Goal: Task Accomplishment & Management: Manage account settings

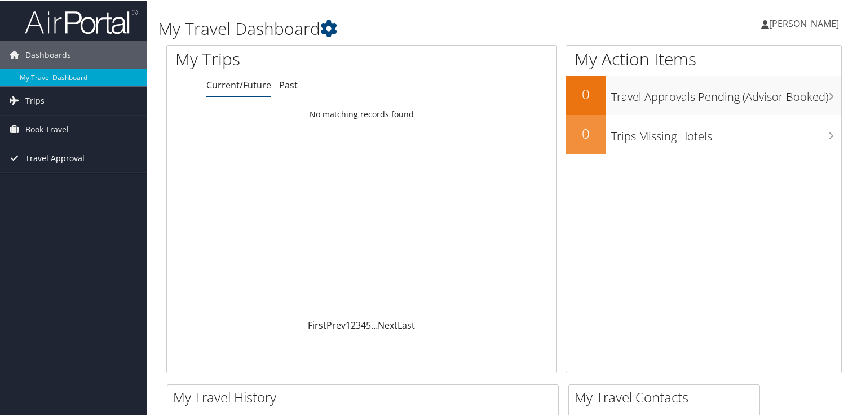
click at [61, 158] on span "Travel Approval" at bounding box center [54, 157] width 59 height 28
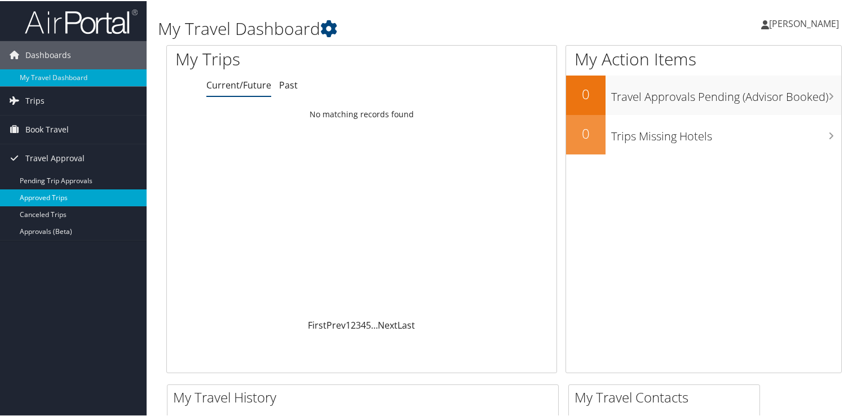
click at [47, 196] on link "Approved Trips" at bounding box center [73, 196] width 147 height 17
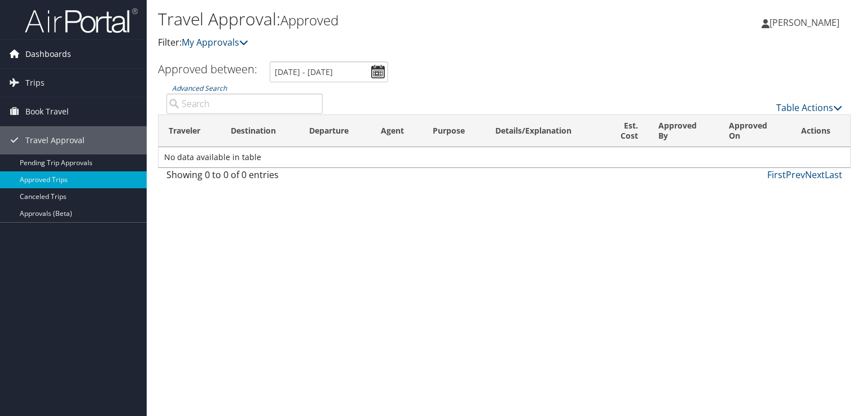
click at [59, 50] on span "Dashboards" at bounding box center [48, 54] width 46 height 28
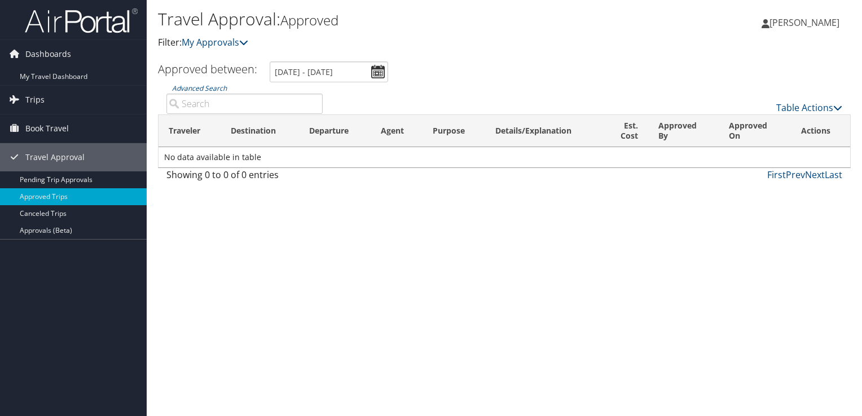
click at [591, 25] on div "Stephanie Fulcher Stephanie Fulcher My Settings Travel Agency Contacts View Tra…" at bounding box center [718, 27] width 287 height 43
click at [812, 23] on span "[PERSON_NAME]" at bounding box center [804, 22] width 70 height 12
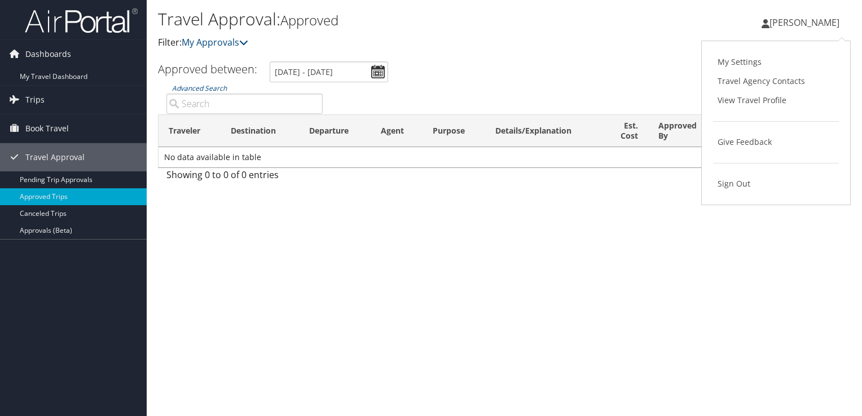
click at [582, 46] on div "Stephanie Fulcher Stephanie Fulcher My Settings Travel Agency Contacts View Tra…" at bounding box center [718, 27] width 287 height 43
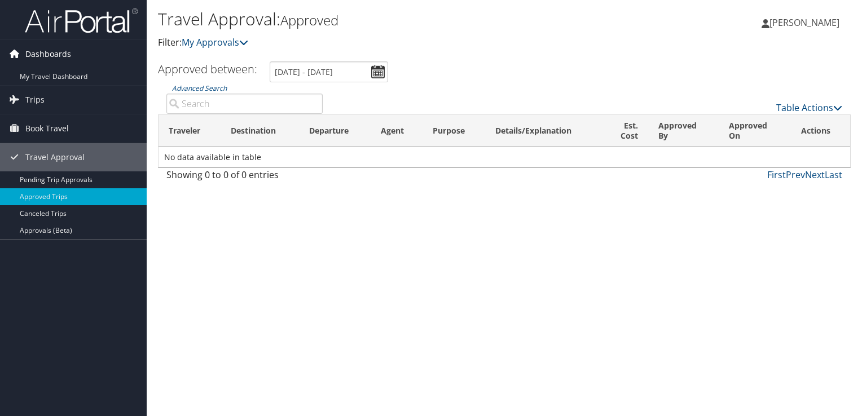
click at [57, 53] on span "Dashboards" at bounding box center [48, 54] width 46 height 28
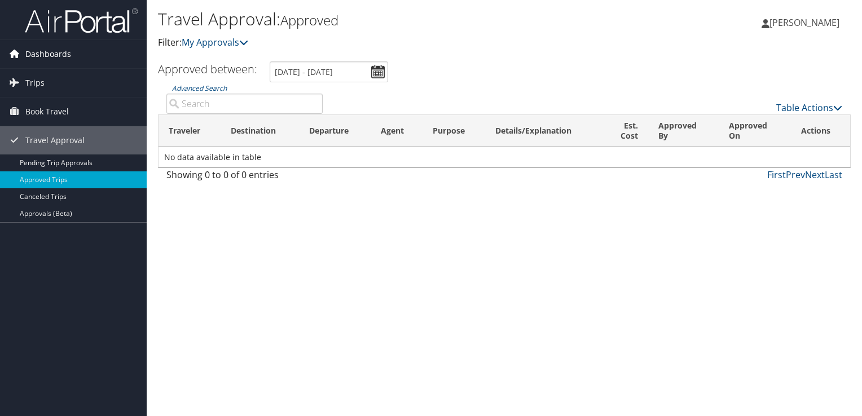
click at [57, 53] on span "Dashboards" at bounding box center [48, 54] width 46 height 28
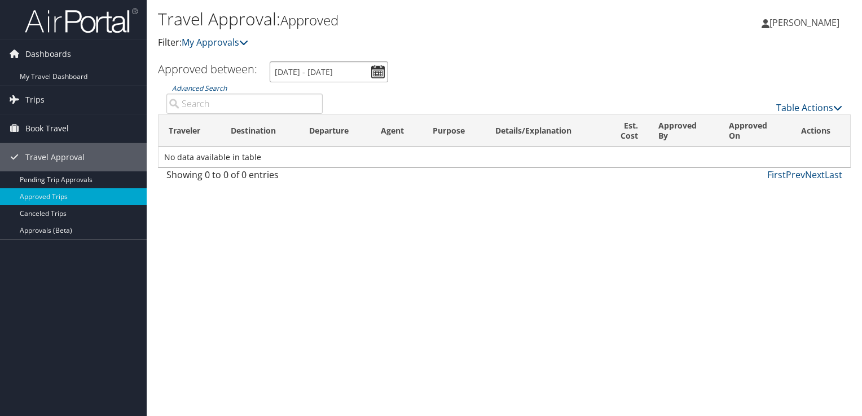
click at [377, 73] on input "8/29/2025 - 9/29/2025" at bounding box center [329, 71] width 118 height 21
click at [357, 72] on input "8/29/2025 - 9/29/2025" at bounding box center [329, 71] width 118 height 21
drag, startPoint x: 360, startPoint y: 70, endPoint x: 279, endPoint y: 85, distance: 82.5
click at [279, 85] on div "Approved between: Approved between: 8/29/2025 - 9/29/2025 Advanced Search Table…" at bounding box center [504, 124] width 693 height 126
click at [285, 72] on input "8/29/2025 - 9/29/2025" at bounding box center [329, 71] width 118 height 21
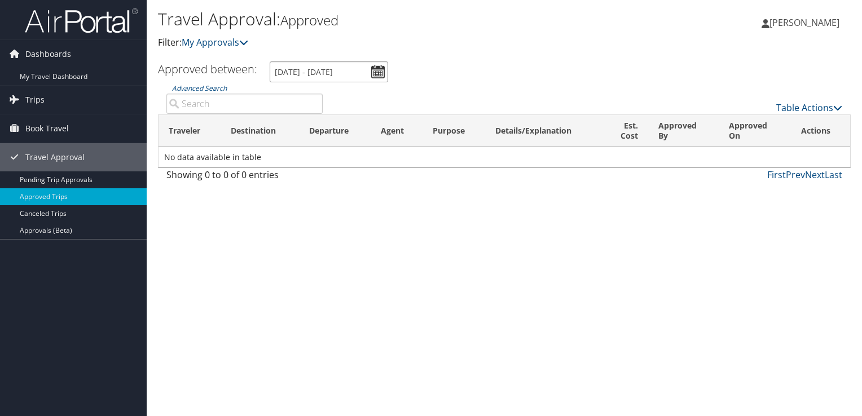
click at [275, 73] on input "8/29/2025 - 9/29/2025" at bounding box center [329, 71] width 118 height 21
click at [478, 51] on div "Travel Approval: Approved Filter: My Approvals" at bounding box center [389, 34] width 462 height 56
click at [809, 24] on span "[PERSON_NAME]" at bounding box center [804, 22] width 70 height 12
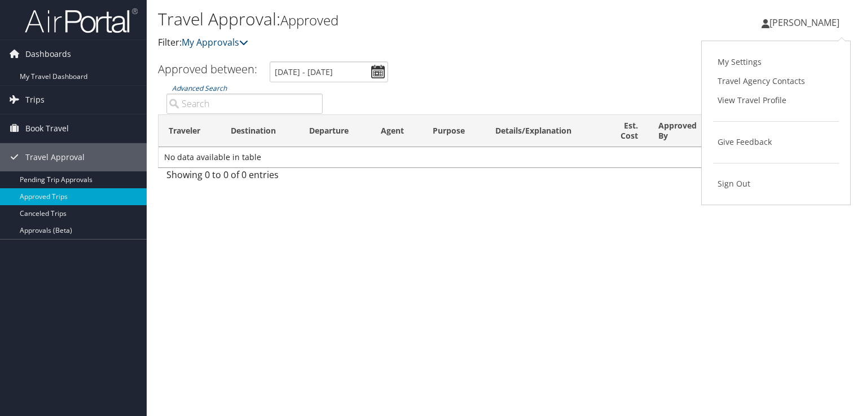
click at [602, 41] on div "Stephanie Fulcher Stephanie Fulcher My Settings Travel Agency Contacts View Tra…" at bounding box center [718, 27] width 287 height 43
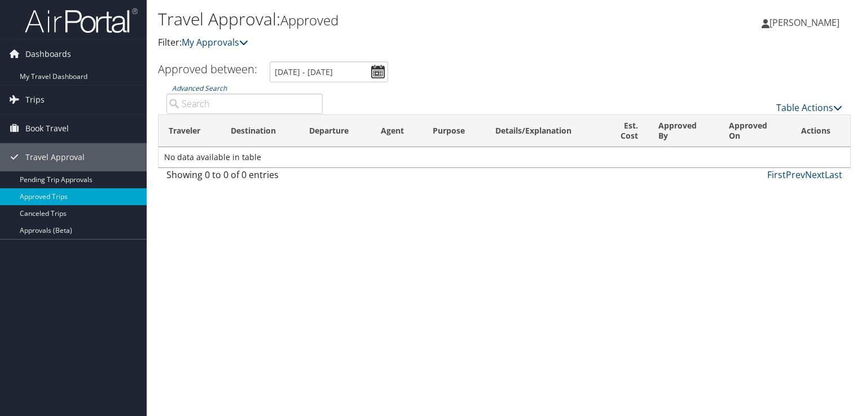
click at [825, 22] on span "[PERSON_NAME]" at bounding box center [804, 22] width 70 height 12
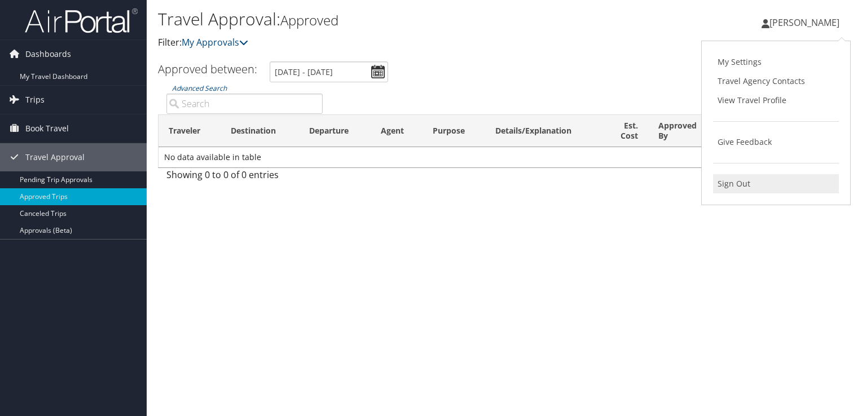
click at [751, 185] on link "Sign Out" at bounding box center [776, 183] width 126 height 19
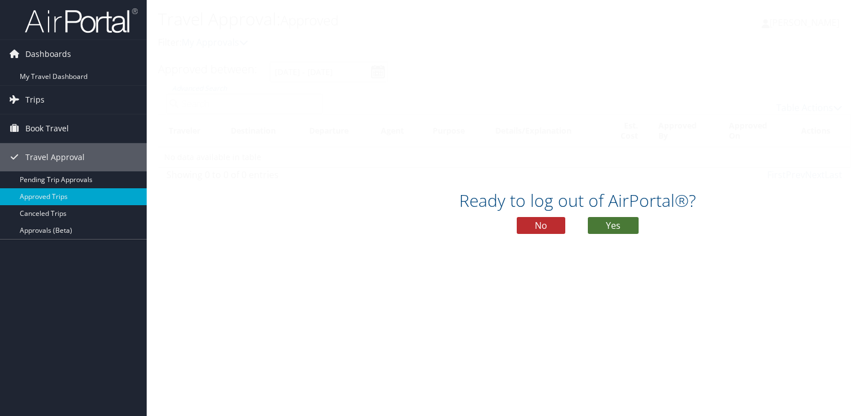
click at [621, 227] on button "Yes" at bounding box center [613, 225] width 51 height 17
